Goal: Transaction & Acquisition: Purchase product/service

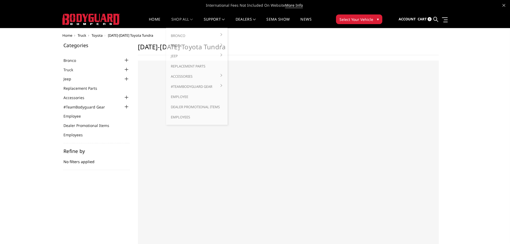
select select "US"
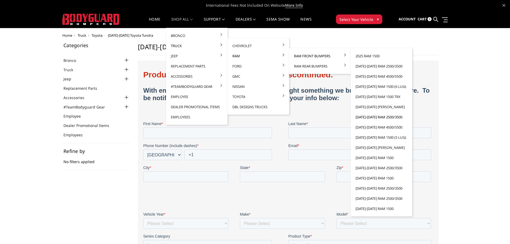
click at [367, 116] on link "[DATE]-[DATE] Ram 2500/3500" at bounding box center [381, 117] width 57 height 10
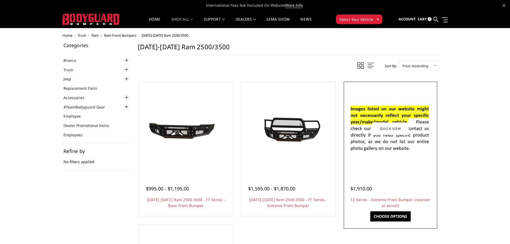
click at [383, 144] on img at bounding box center [391, 128] width 86 height 58
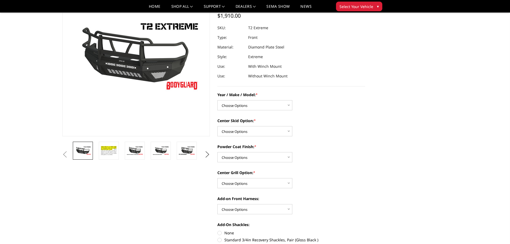
scroll to position [54, 0]
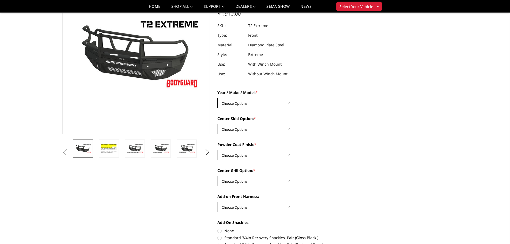
click at [276, 100] on select "Choose Options Chevrolet 19-21 1500 Chevrolet 15-19 2500 / 3500 Chevrolet 20-23…" at bounding box center [255, 103] width 75 height 10
select select "1445"
click at [218, 98] on select "Choose Options Chevrolet 19-21 1500 Chevrolet 15-19 2500 / 3500 Chevrolet 20-23…" at bounding box center [255, 103] width 75 height 10
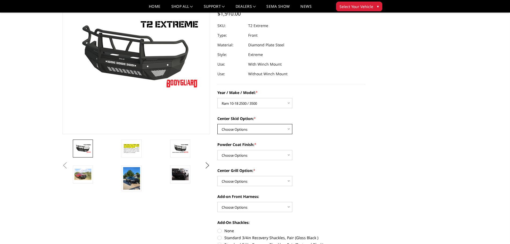
click at [270, 128] on select "Choose Options Standard center skid plate (included) Receiver tube Winch mount …" at bounding box center [255, 129] width 75 height 10
select select "626"
click at [218, 124] on select "Choose Options Standard center skid plate (included) Receiver tube Winch mount …" at bounding box center [255, 129] width 75 height 10
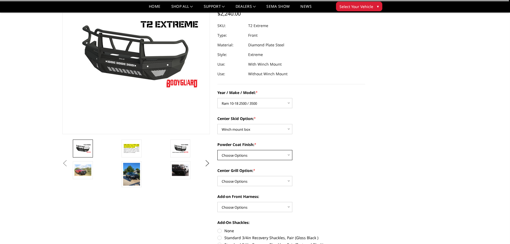
click at [275, 155] on select "Choose Options Bare metal Gloss Black Powder Coat Texture Black Powder Coat" at bounding box center [255, 155] width 75 height 10
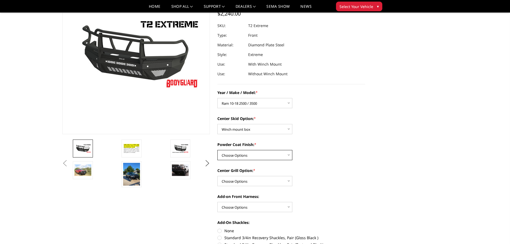
select select "665"
click at [218, 150] on select "Choose Options Bare metal Gloss Black Powder Coat Texture Black Powder Coat" at bounding box center [255, 155] width 75 height 10
click at [269, 182] on select "Choose Options Add expanded metal in center grill Decline this option" at bounding box center [255, 181] width 75 height 10
select select "1081"
click at [218, 176] on select "Choose Options Add expanded metal in center grill Decline this option" at bounding box center [255, 181] width 75 height 10
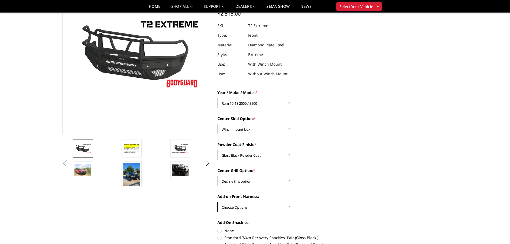
click at [278, 208] on select "Choose Options WITH front camera harness WITHOUT front camera harness" at bounding box center [255, 207] width 75 height 10
select select "1696"
click at [218, 202] on select "Choose Options WITH front camera harness WITHOUT front camera harness" at bounding box center [255, 207] width 75 height 10
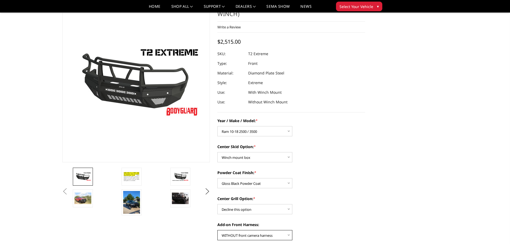
scroll to position [0, 0]
